Goal: Check status: Check status

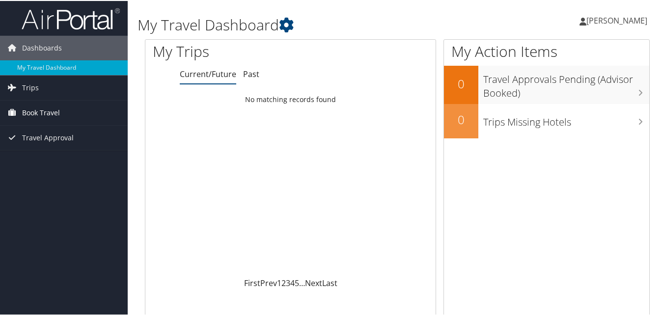
click at [55, 112] on span "Book Travel" at bounding box center [41, 112] width 38 height 25
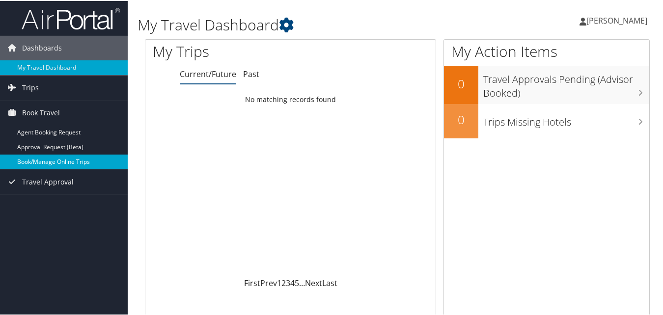
click at [62, 164] on link "Book/Manage Online Trips" at bounding box center [64, 161] width 128 height 15
click at [40, 90] on link "Trips" at bounding box center [64, 87] width 128 height 25
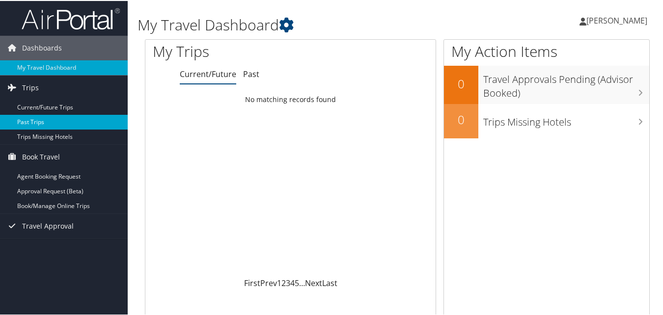
click at [40, 121] on link "Past Trips" at bounding box center [64, 121] width 128 height 15
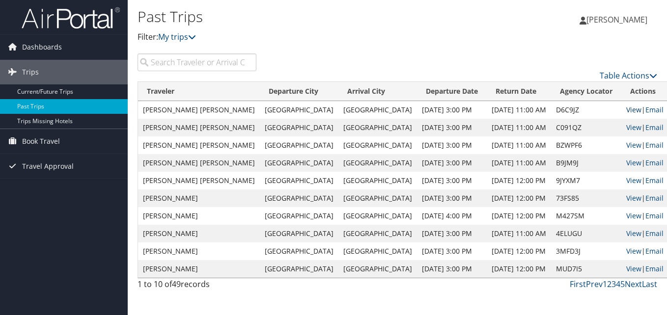
click at [626, 108] on link "View" at bounding box center [633, 109] width 15 height 9
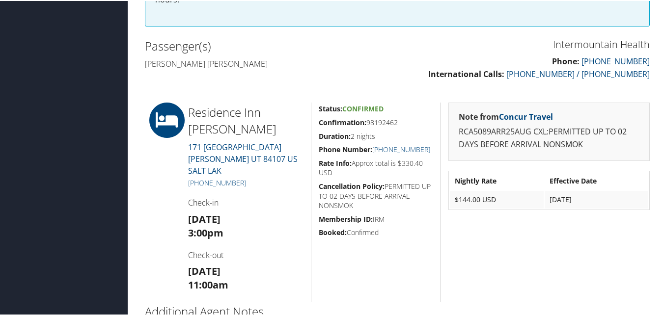
scroll to position [307, 0]
